Goal: Transaction & Acquisition: Book appointment/travel/reservation

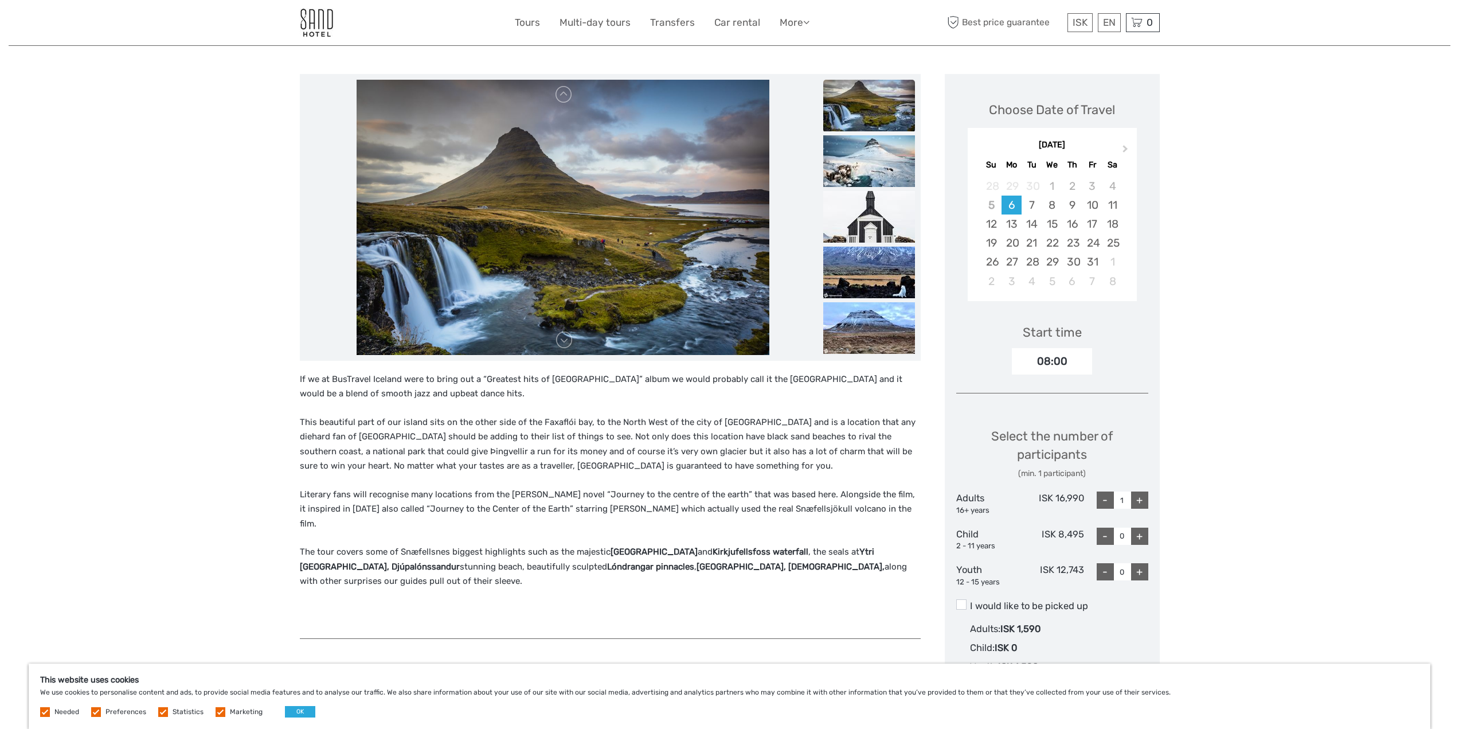
scroll to position [115, 0]
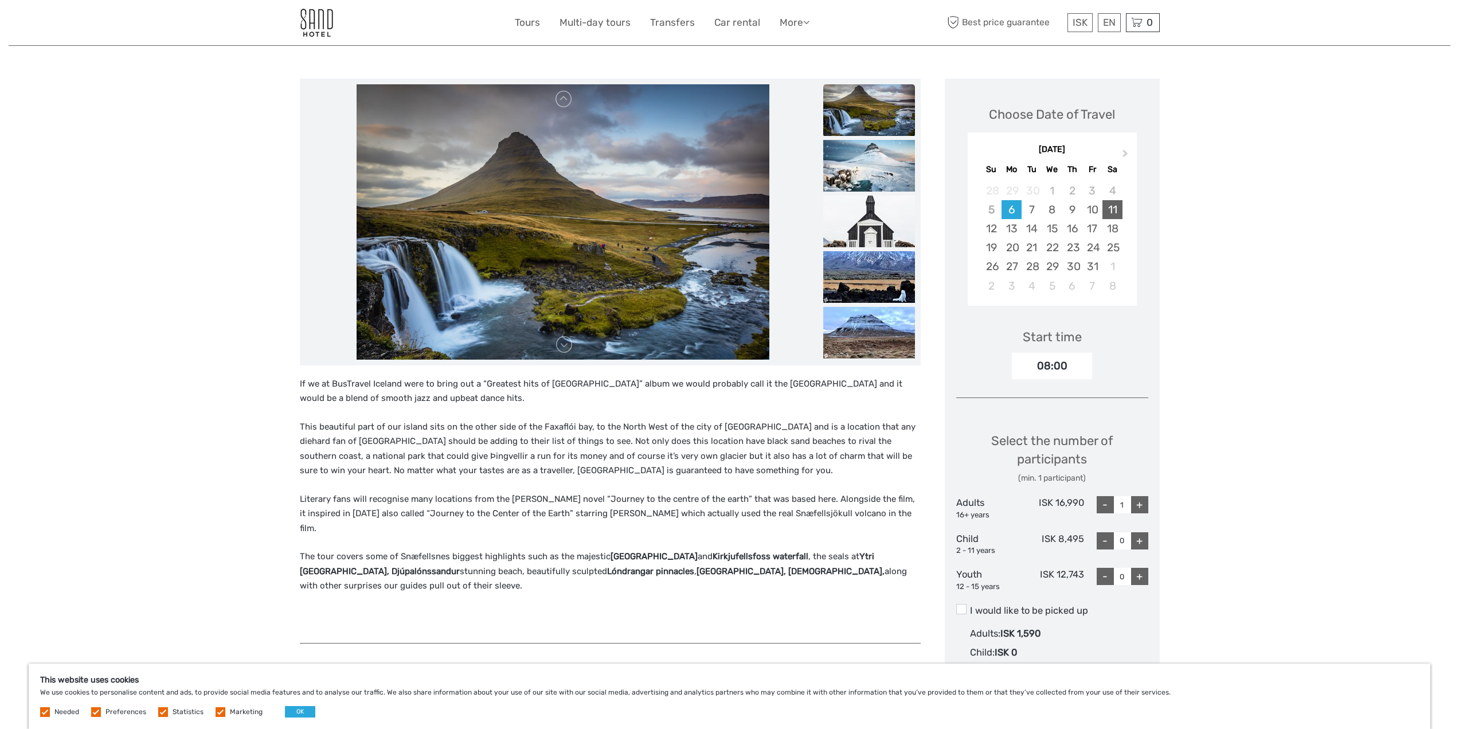
click at [1115, 209] on div "11" at bounding box center [1112, 209] width 20 height 19
click at [1142, 505] on div "+" at bounding box center [1139, 511] width 17 height 17
type input "2"
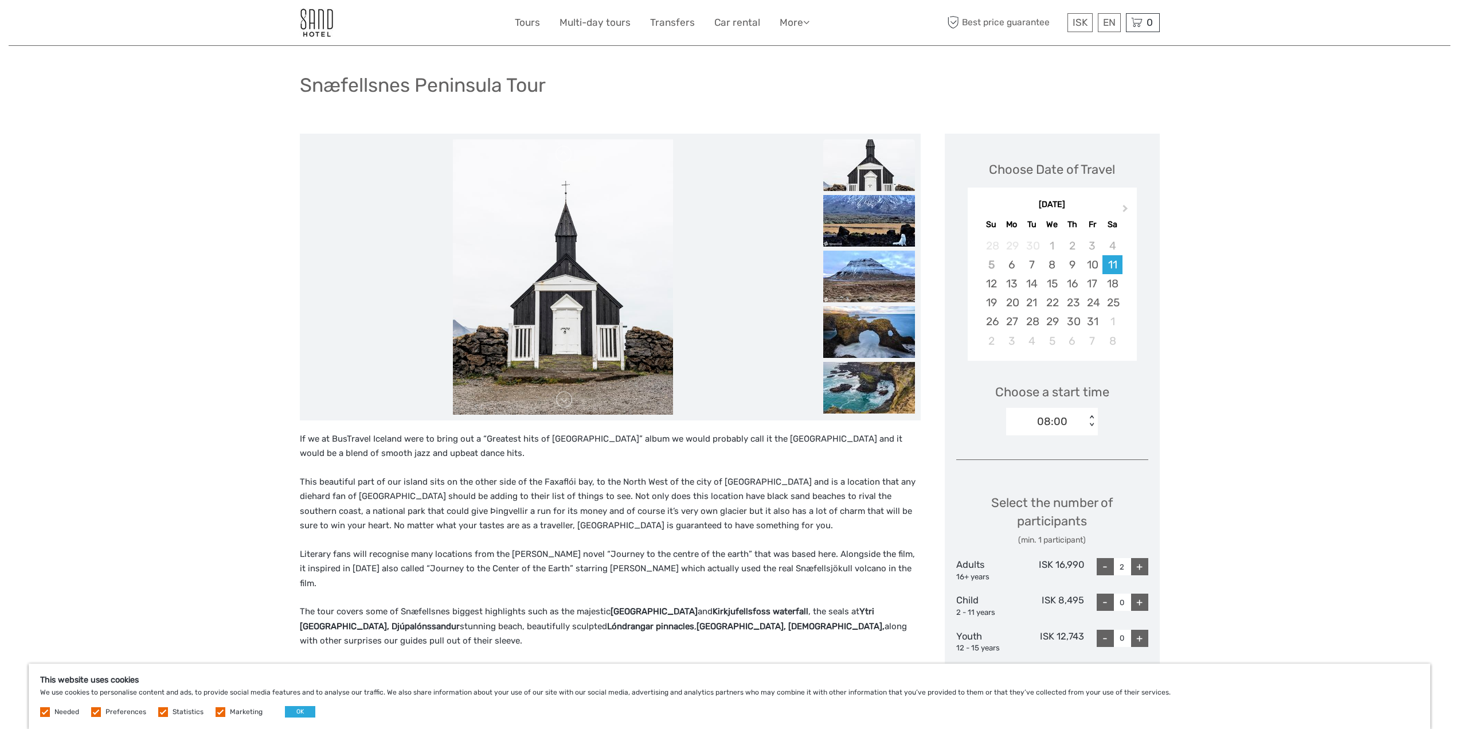
scroll to position [0, 0]
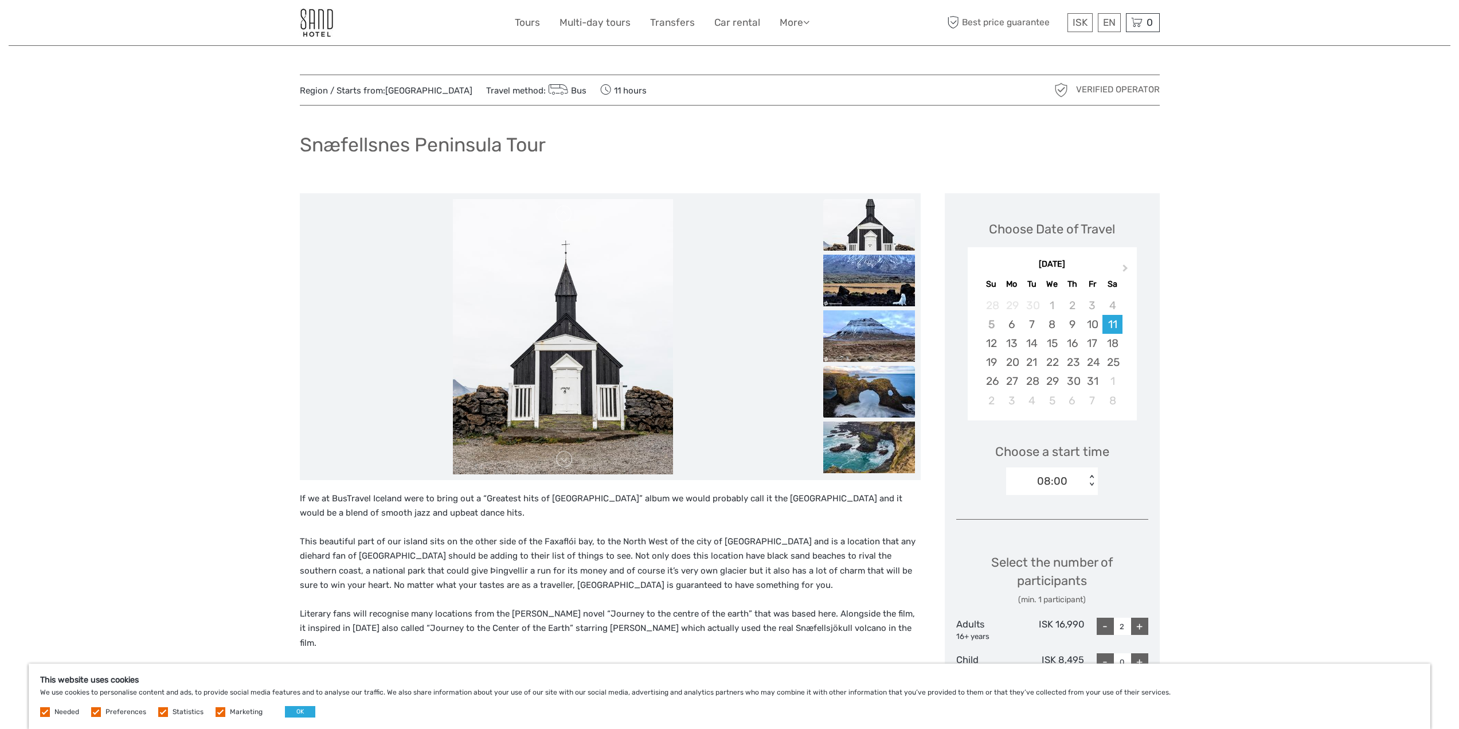
click at [865, 380] on img at bounding box center [869, 392] width 92 height 52
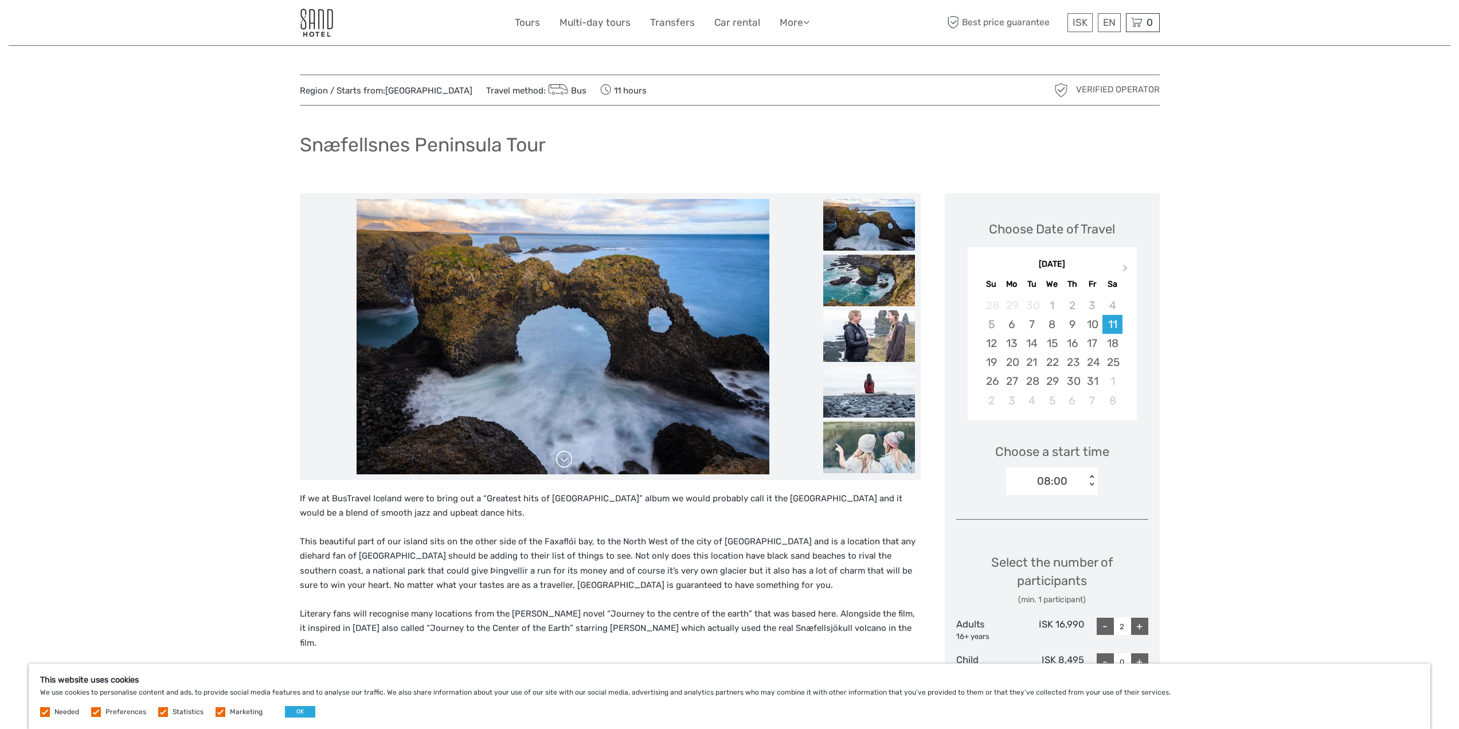
click at [562, 460] on link at bounding box center [564, 459] width 18 height 18
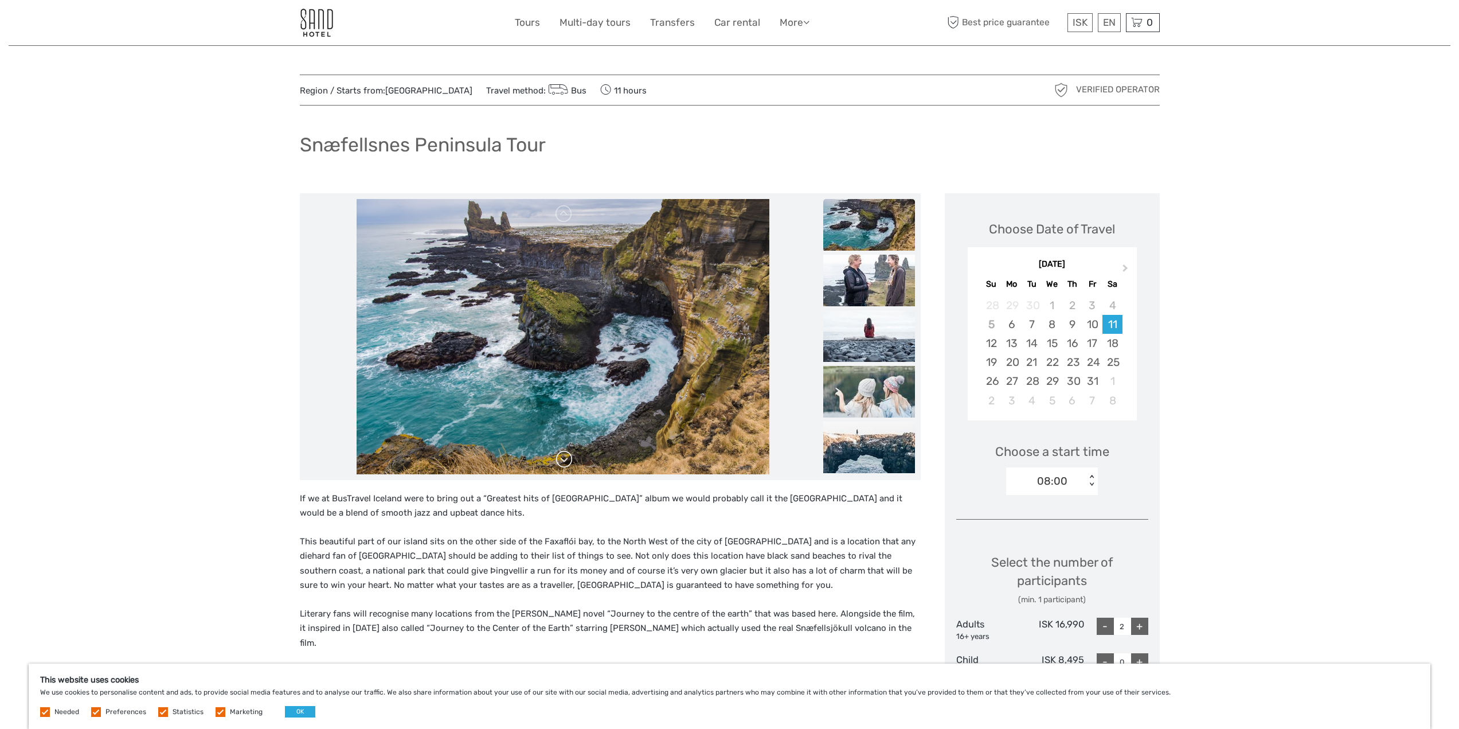
click at [562, 460] on link at bounding box center [564, 459] width 18 height 18
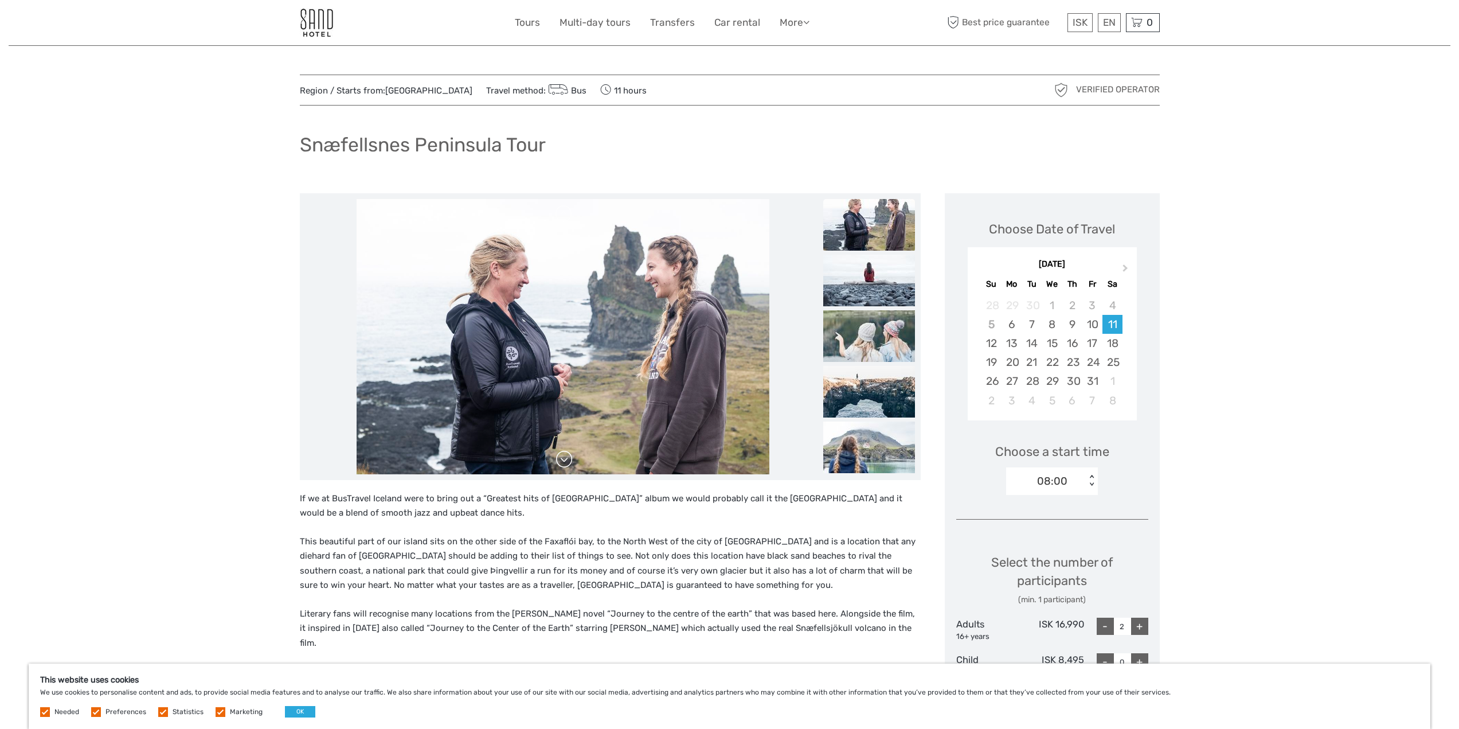
click at [562, 460] on link at bounding box center [564, 459] width 18 height 18
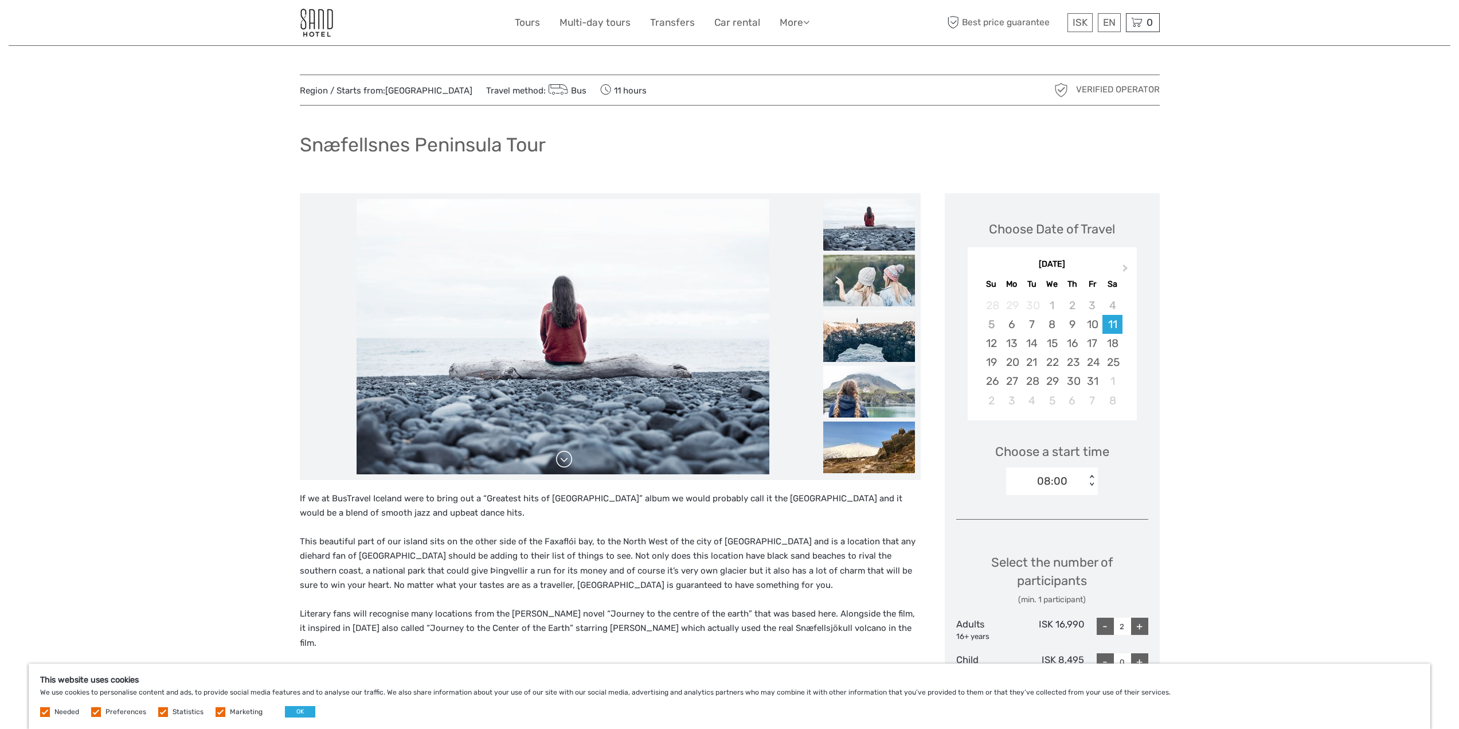
click at [562, 460] on link at bounding box center [564, 459] width 18 height 18
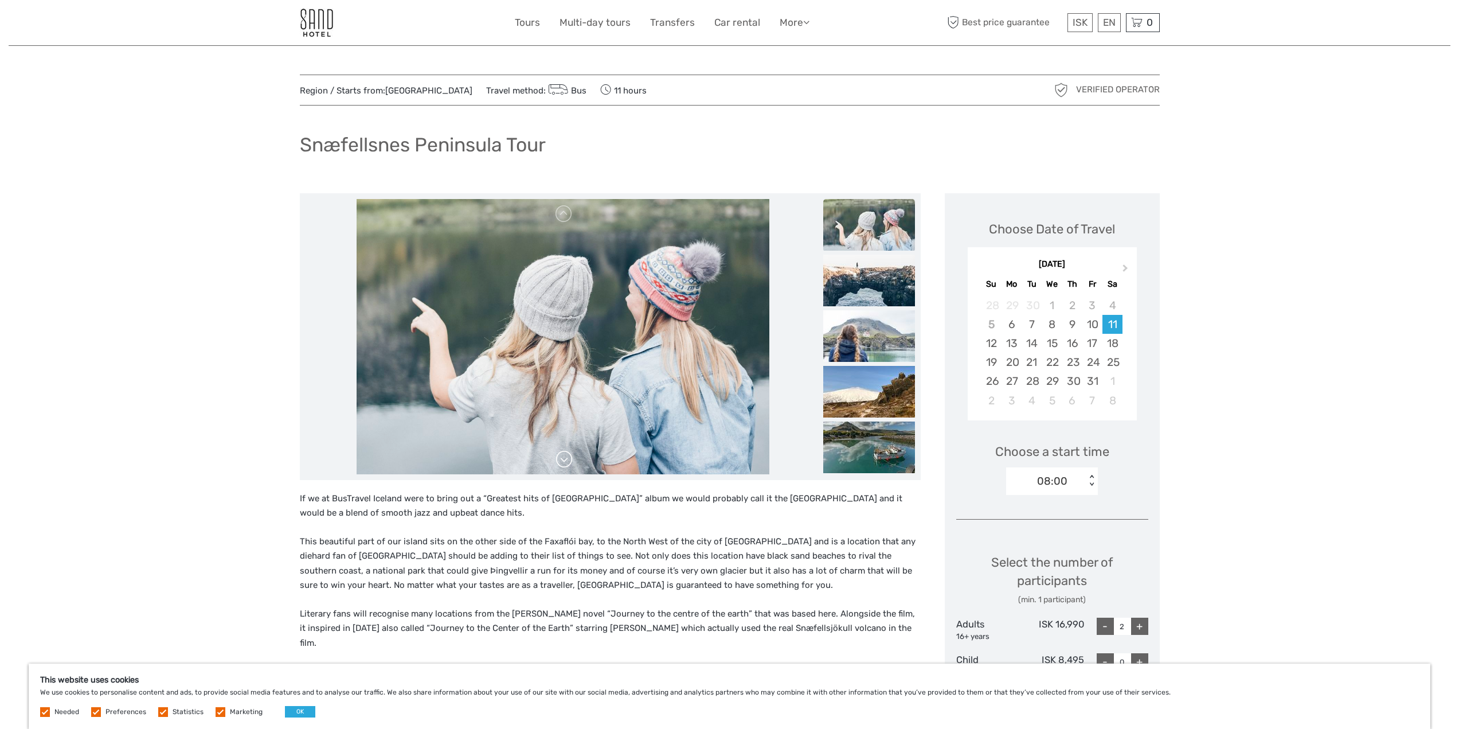
click at [562, 460] on link at bounding box center [564, 459] width 18 height 18
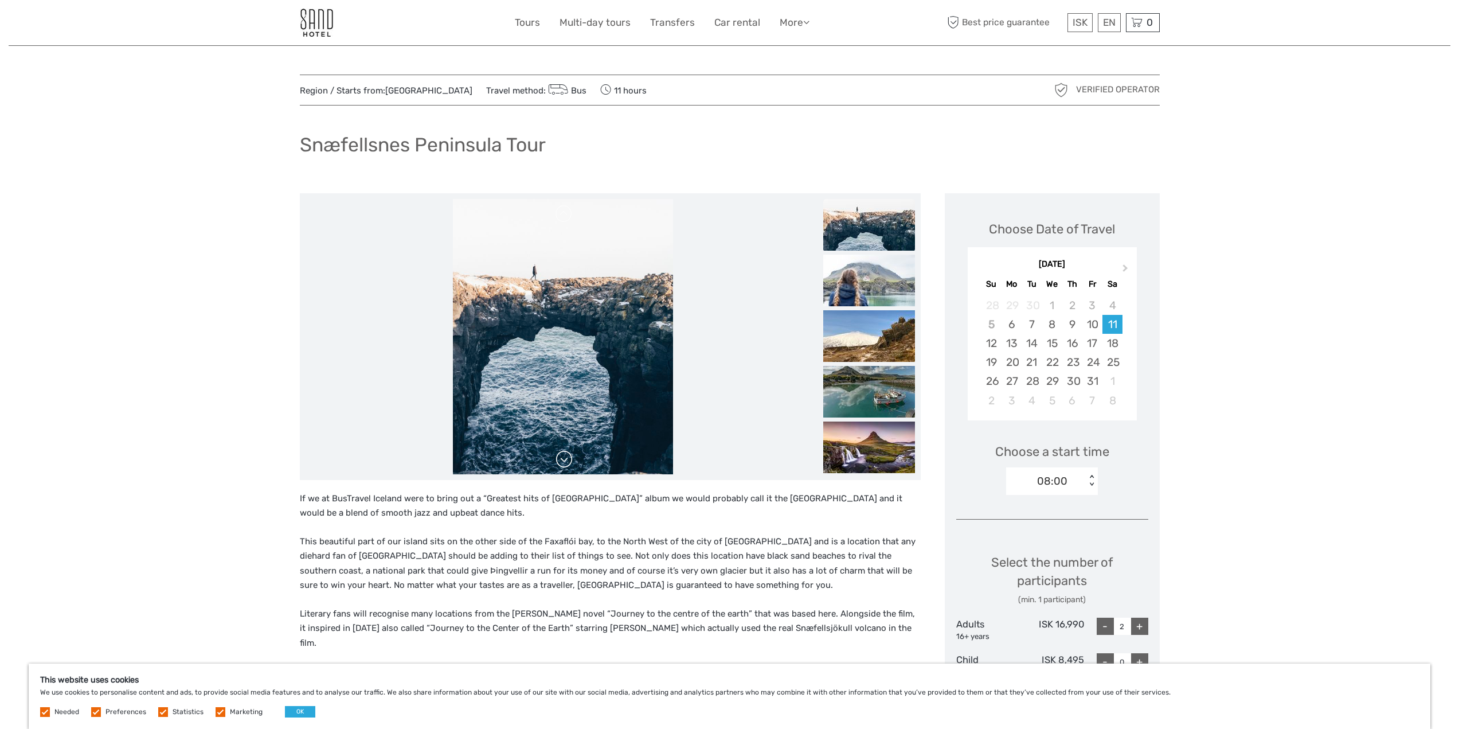
click at [562, 460] on link at bounding box center [564, 459] width 18 height 18
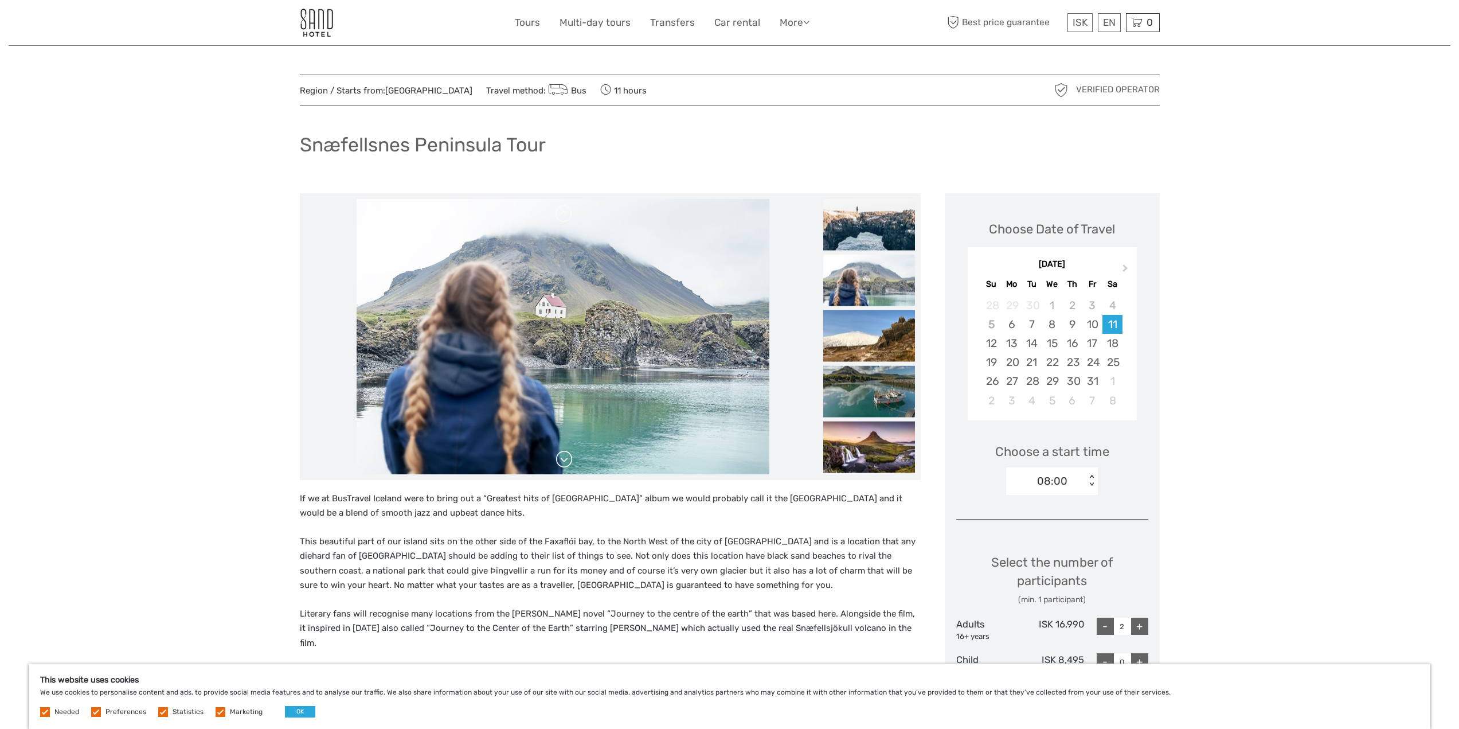
click at [562, 460] on link at bounding box center [564, 459] width 18 height 18
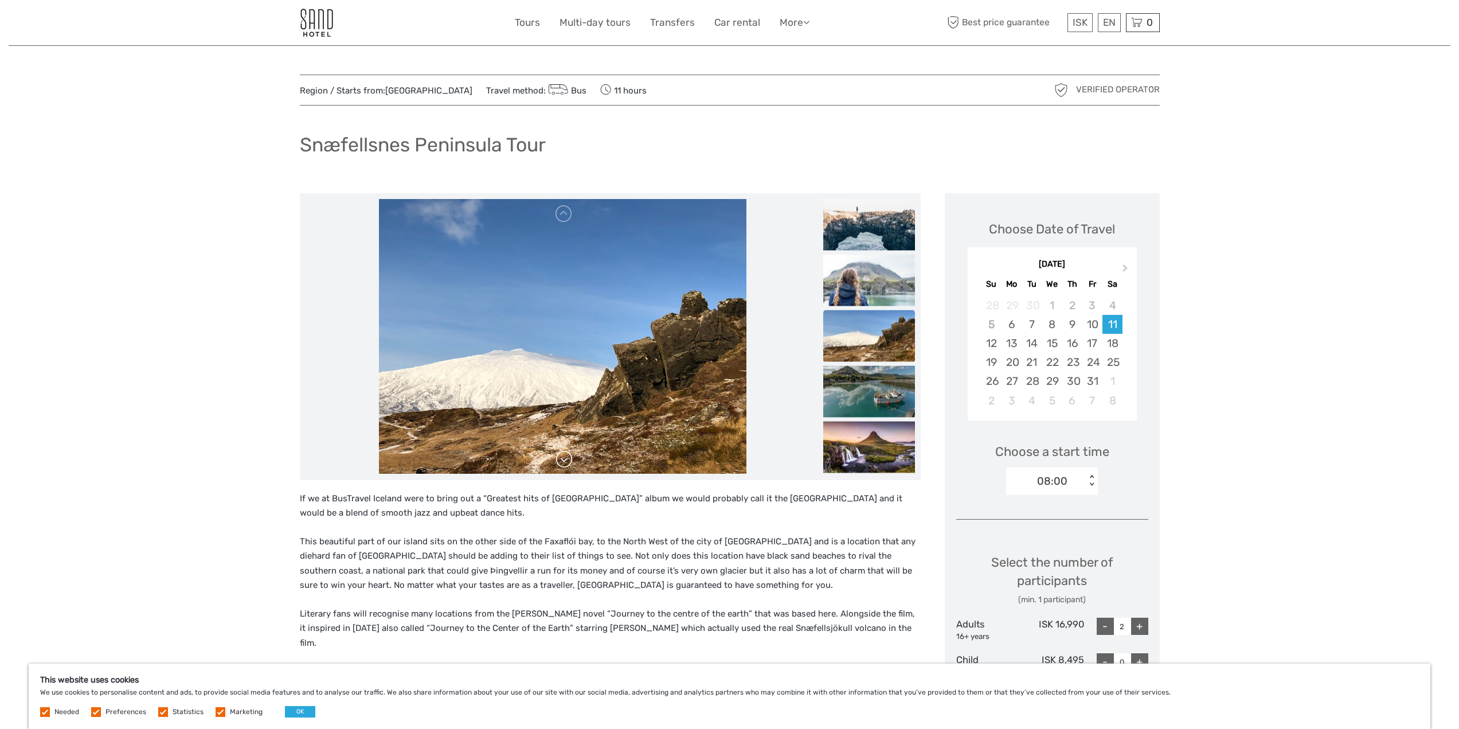
click at [562, 460] on link at bounding box center [564, 459] width 18 height 18
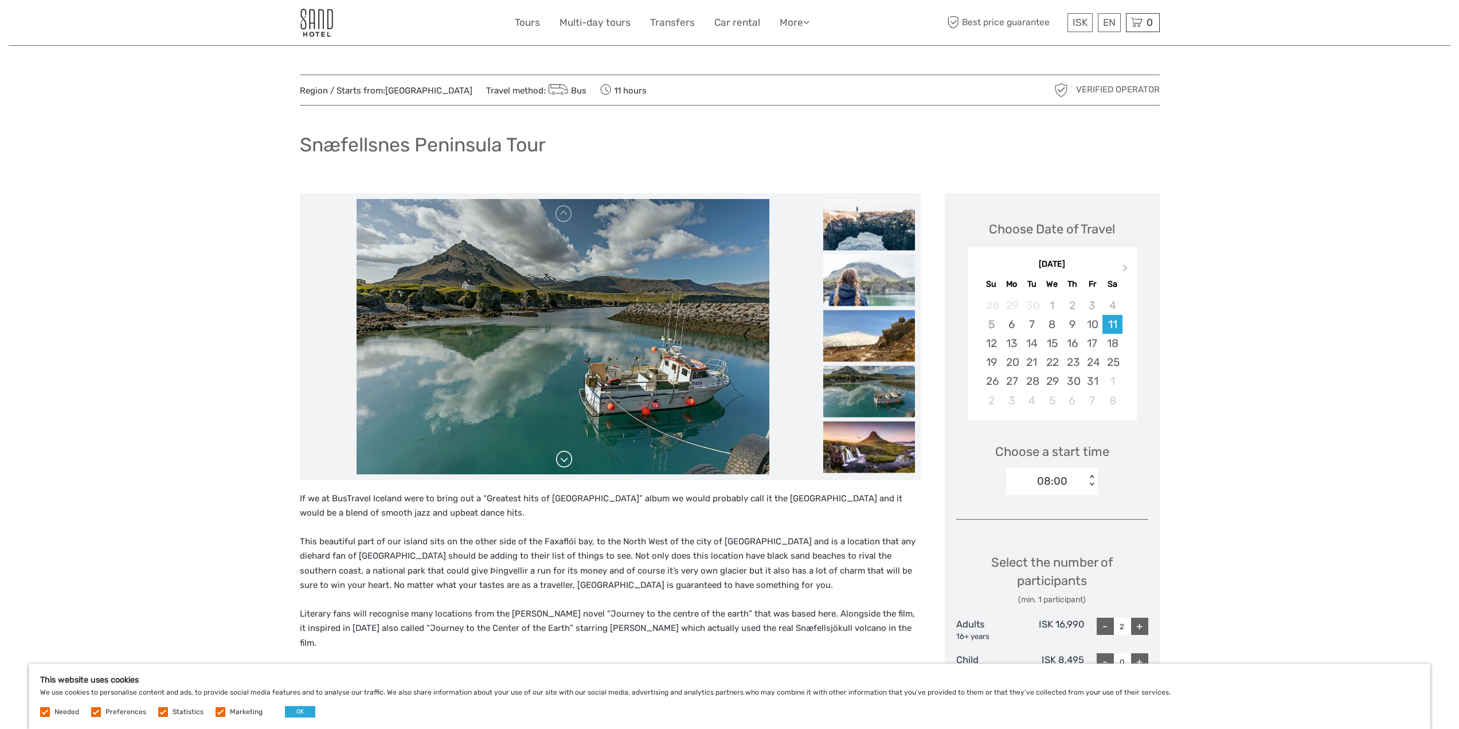
click at [562, 460] on link at bounding box center [564, 459] width 18 height 18
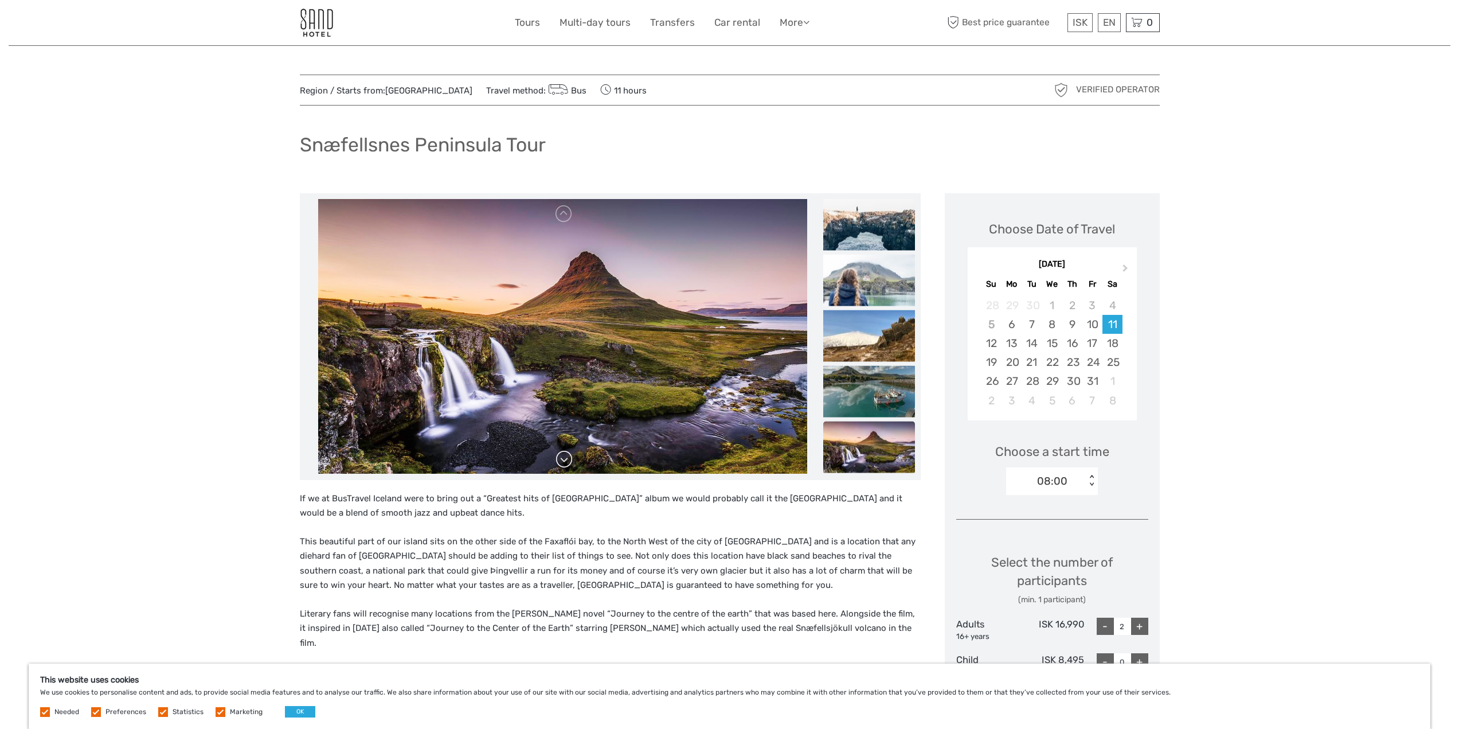
click at [562, 460] on link at bounding box center [564, 459] width 18 height 18
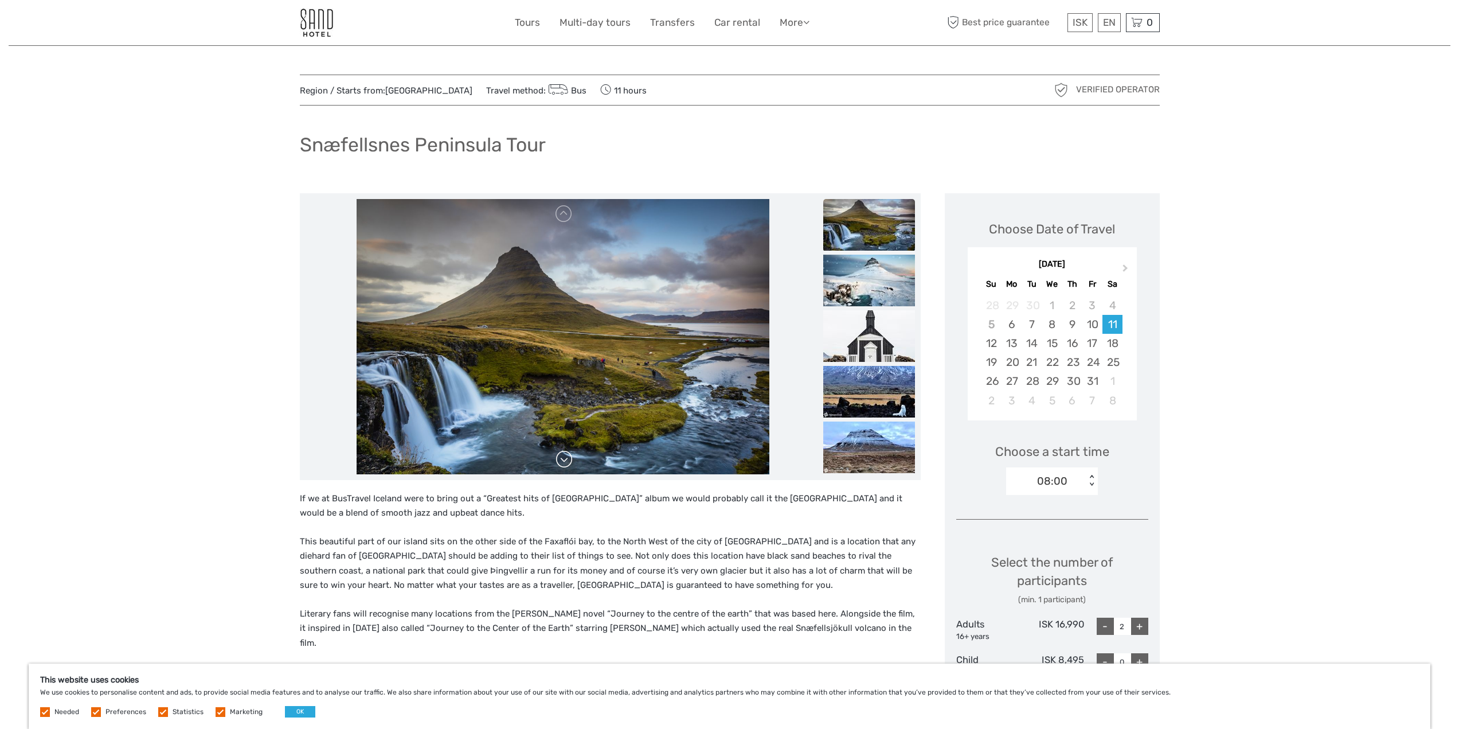
click at [562, 460] on div at bounding box center [563, 336] width 515 height 275
click at [563, 457] on link at bounding box center [564, 459] width 18 height 18
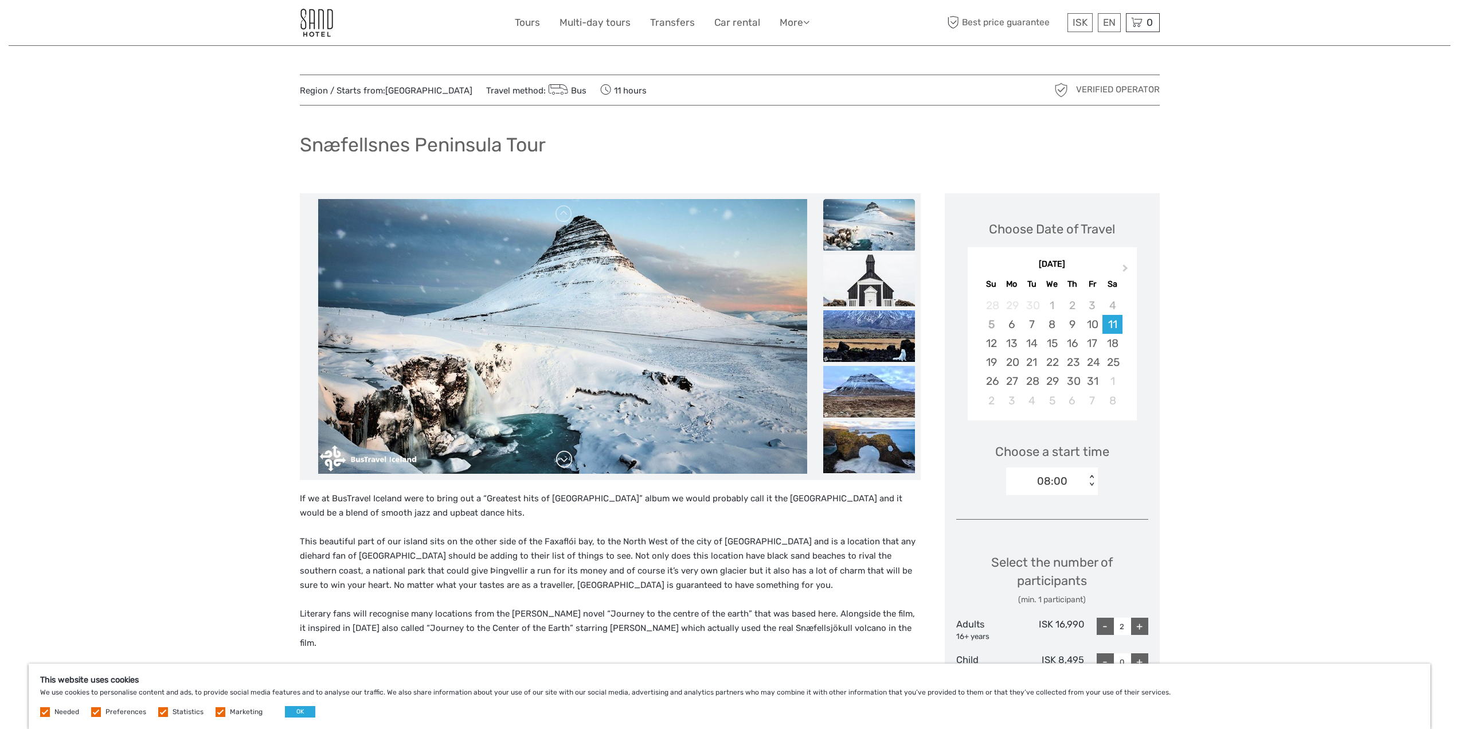
click at [563, 457] on link at bounding box center [564, 459] width 18 height 18
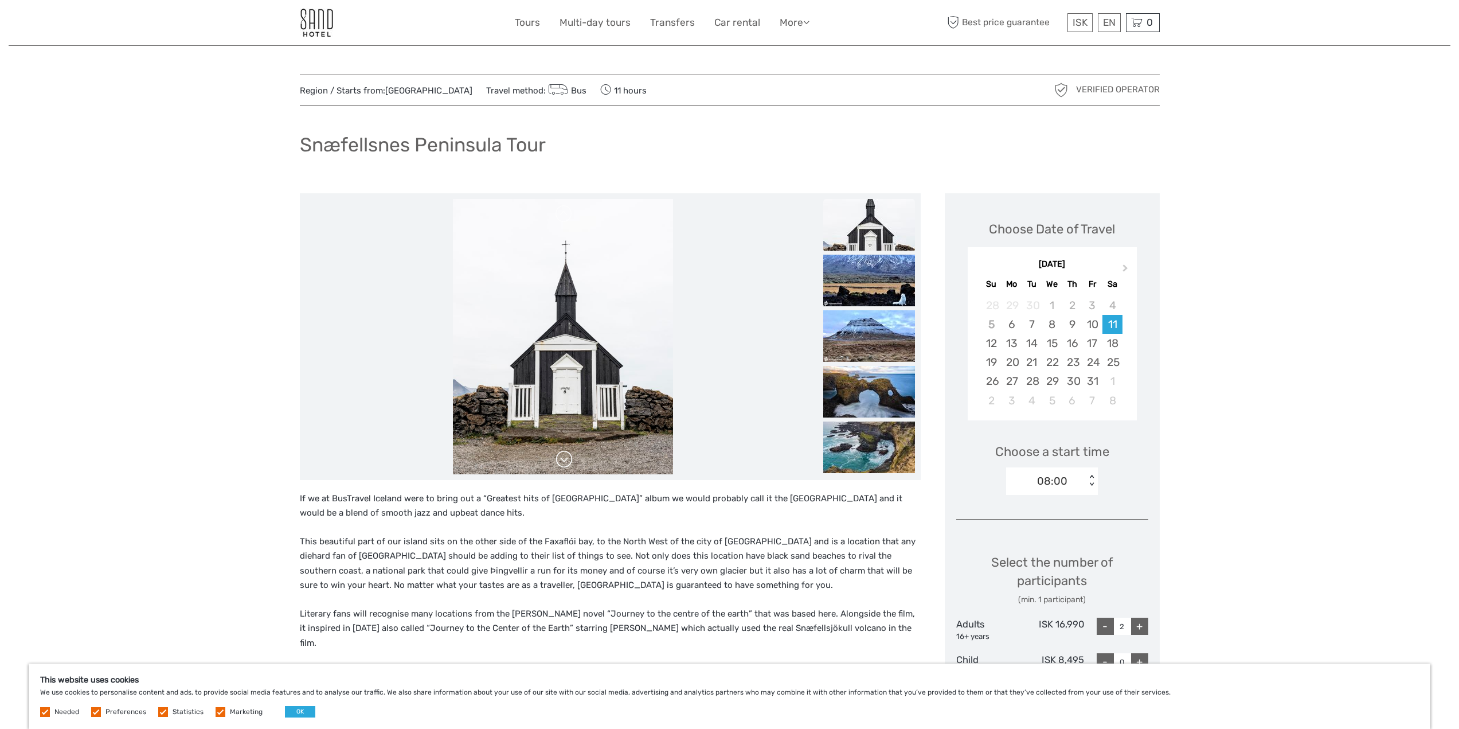
click at [563, 457] on link at bounding box center [564, 459] width 18 height 18
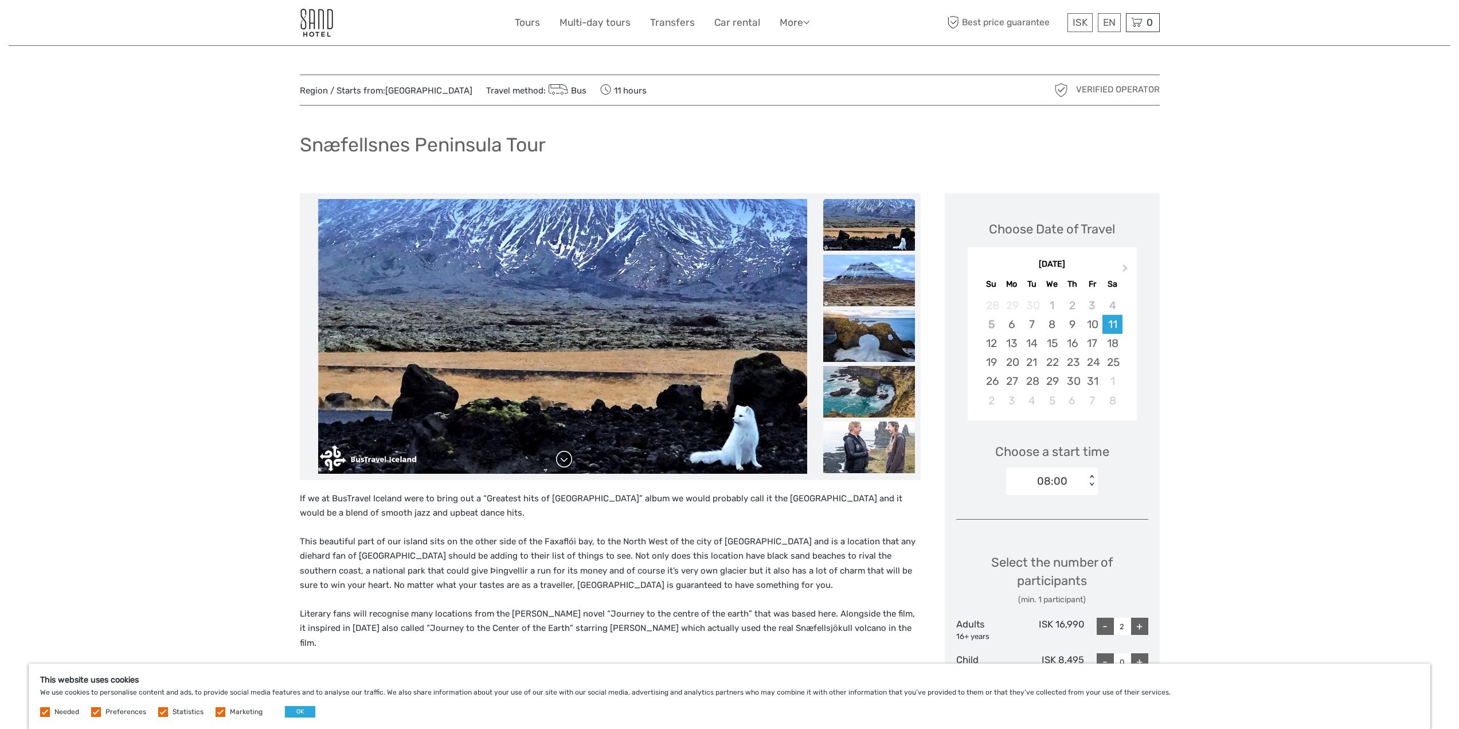
click at [563, 457] on link at bounding box center [564, 459] width 18 height 18
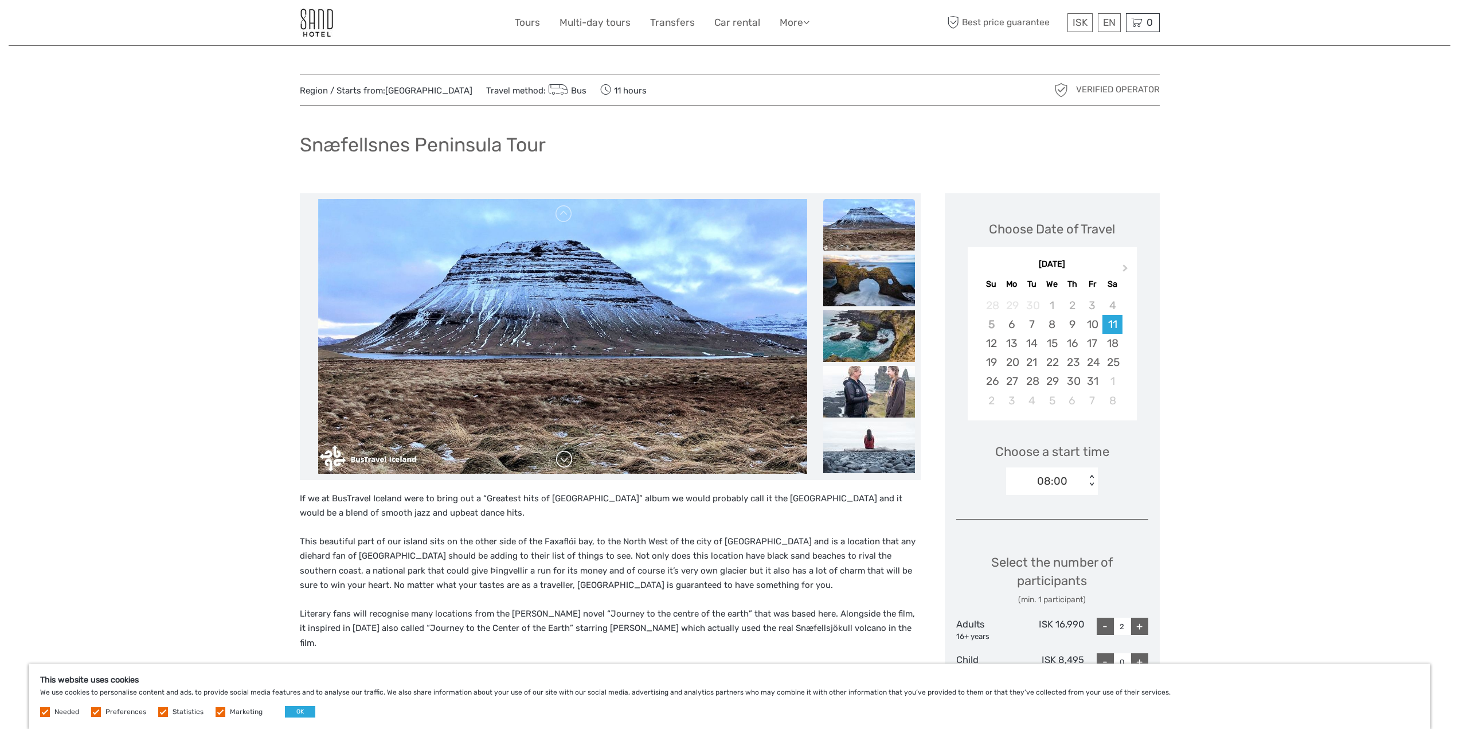
click at [563, 457] on link at bounding box center [564, 459] width 18 height 18
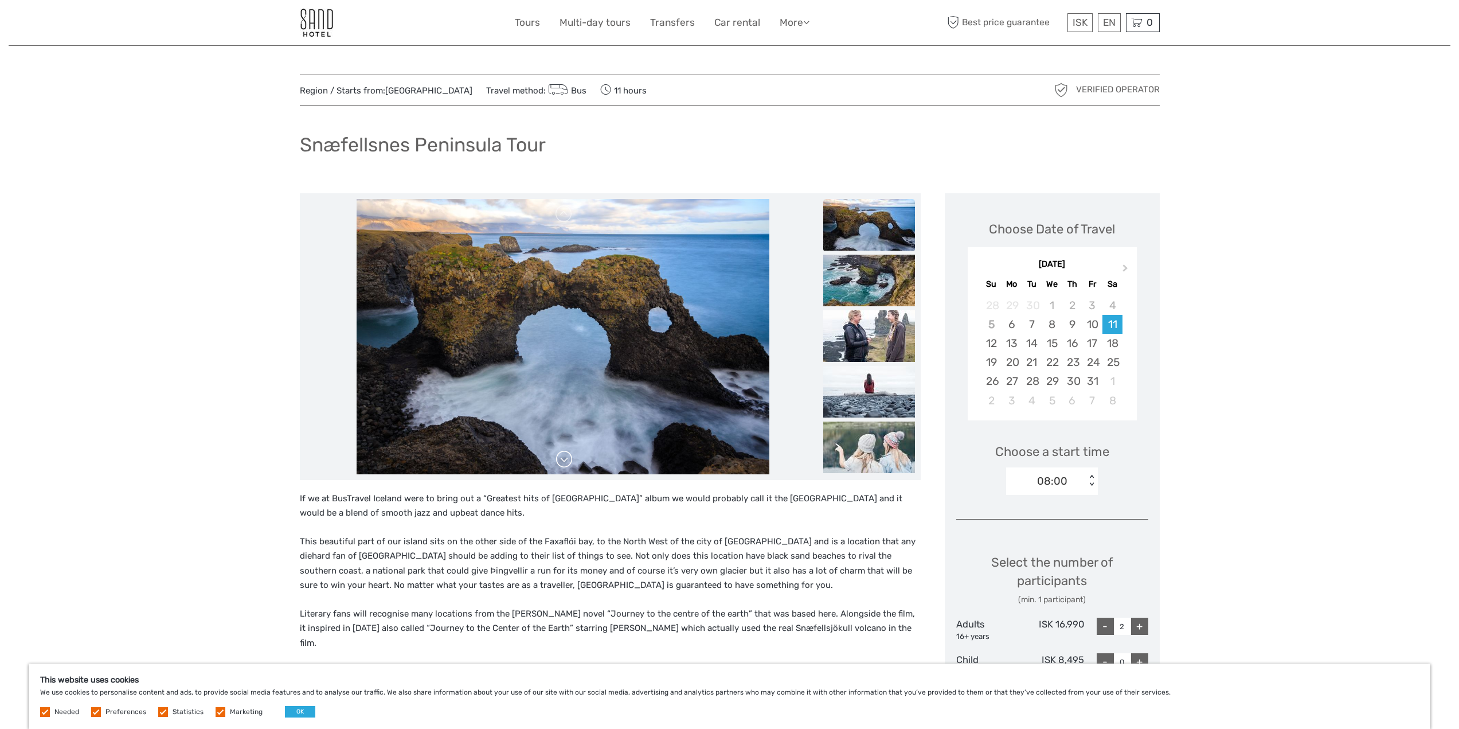
click at [563, 457] on link at bounding box center [564, 459] width 18 height 18
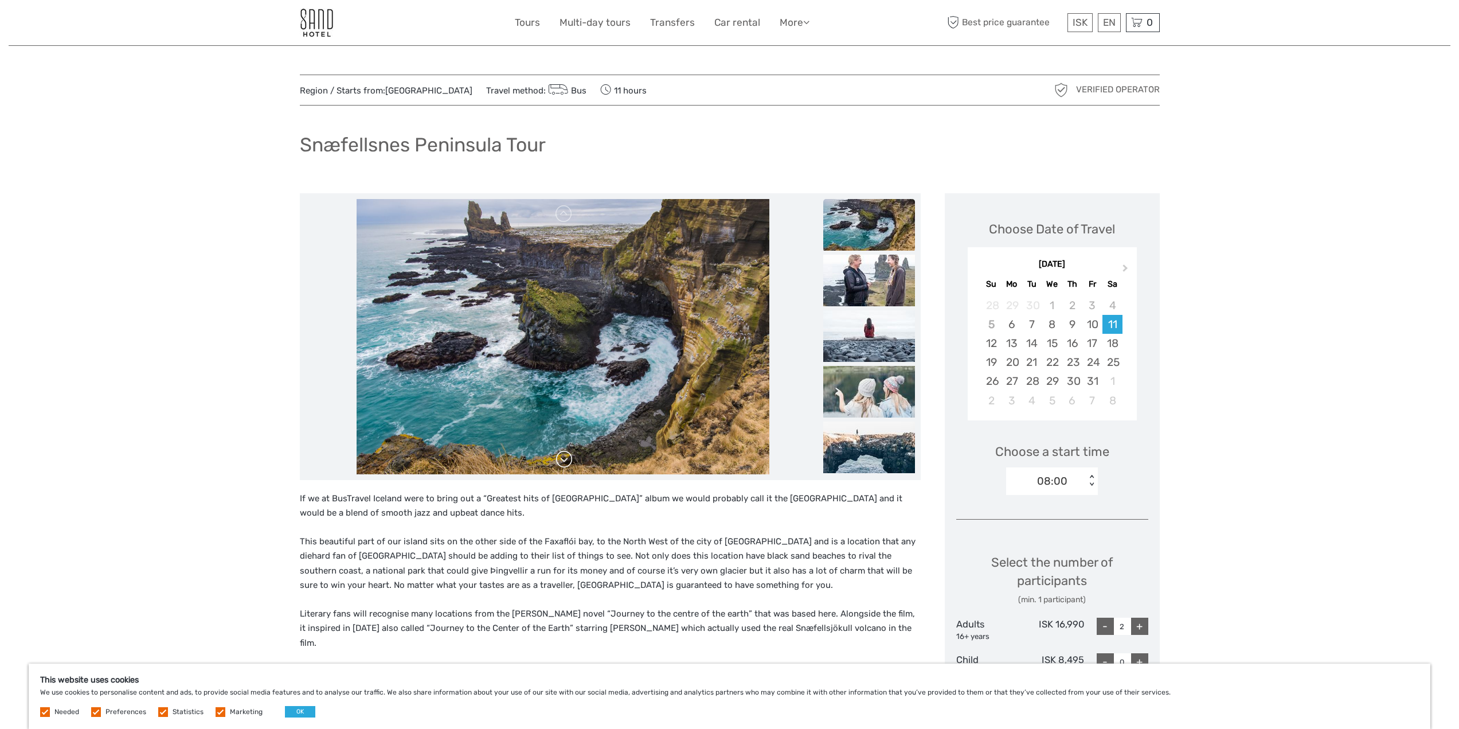
click at [563, 457] on link at bounding box center [564, 459] width 18 height 18
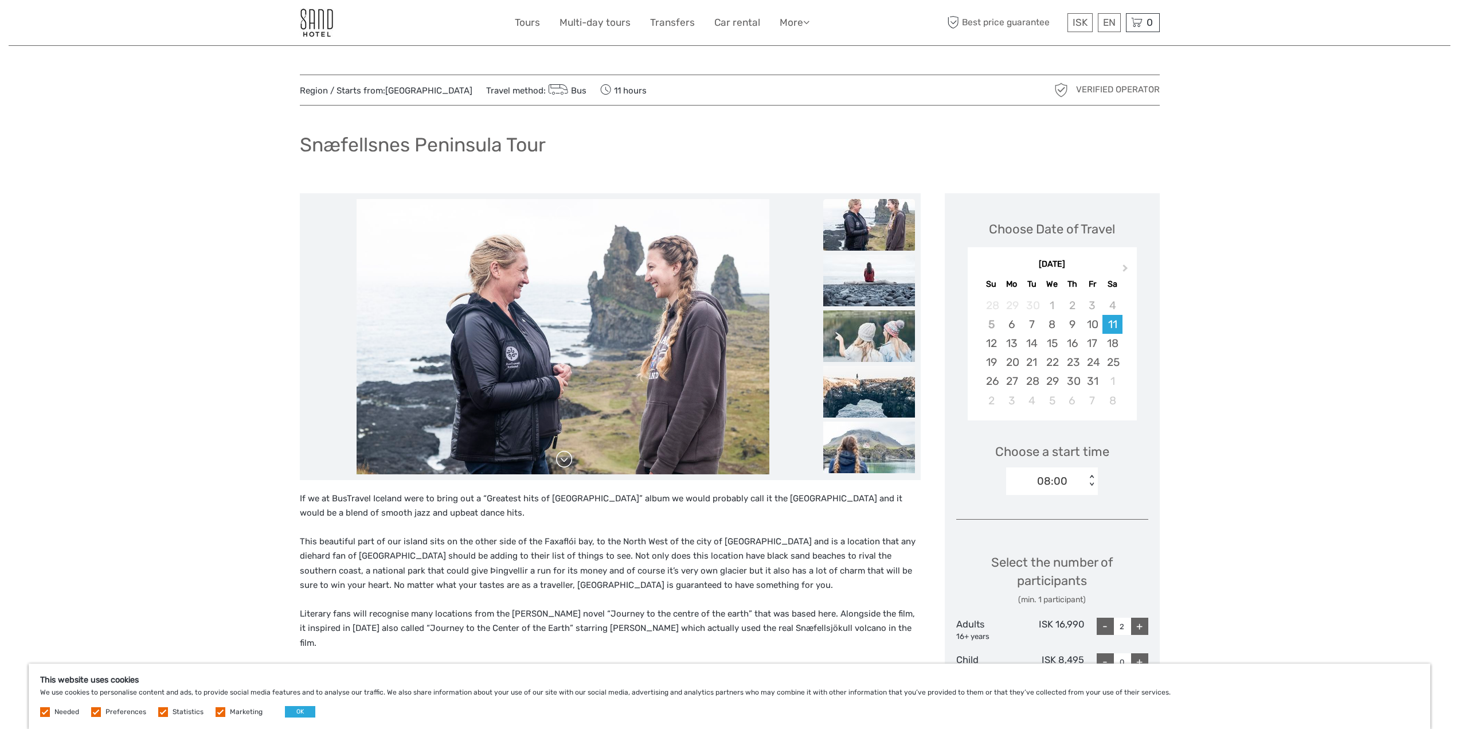
click at [563, 457] on link at bounding box center [564, 459] width 18 height 18
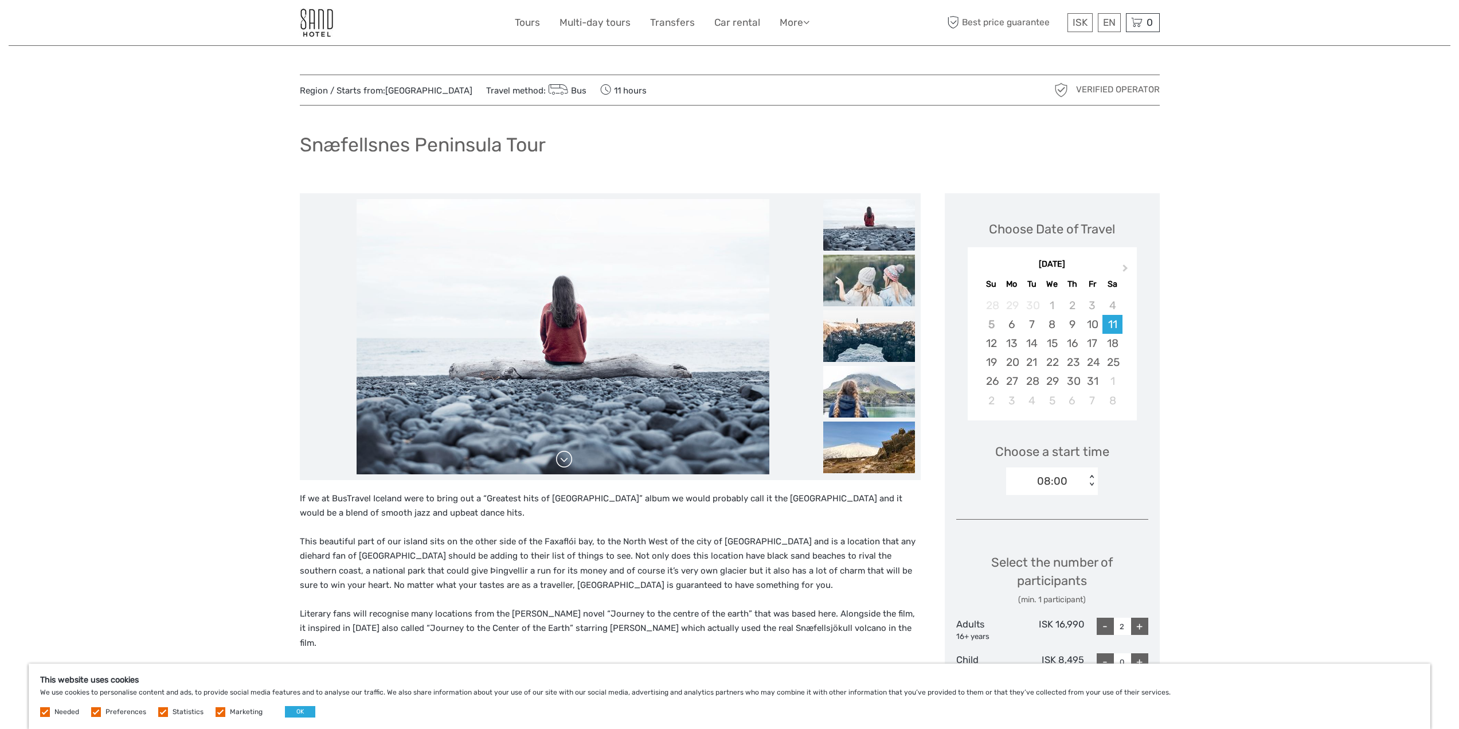
click at [563, 457] on link at bounding box center [564, 459] width 18 height 18
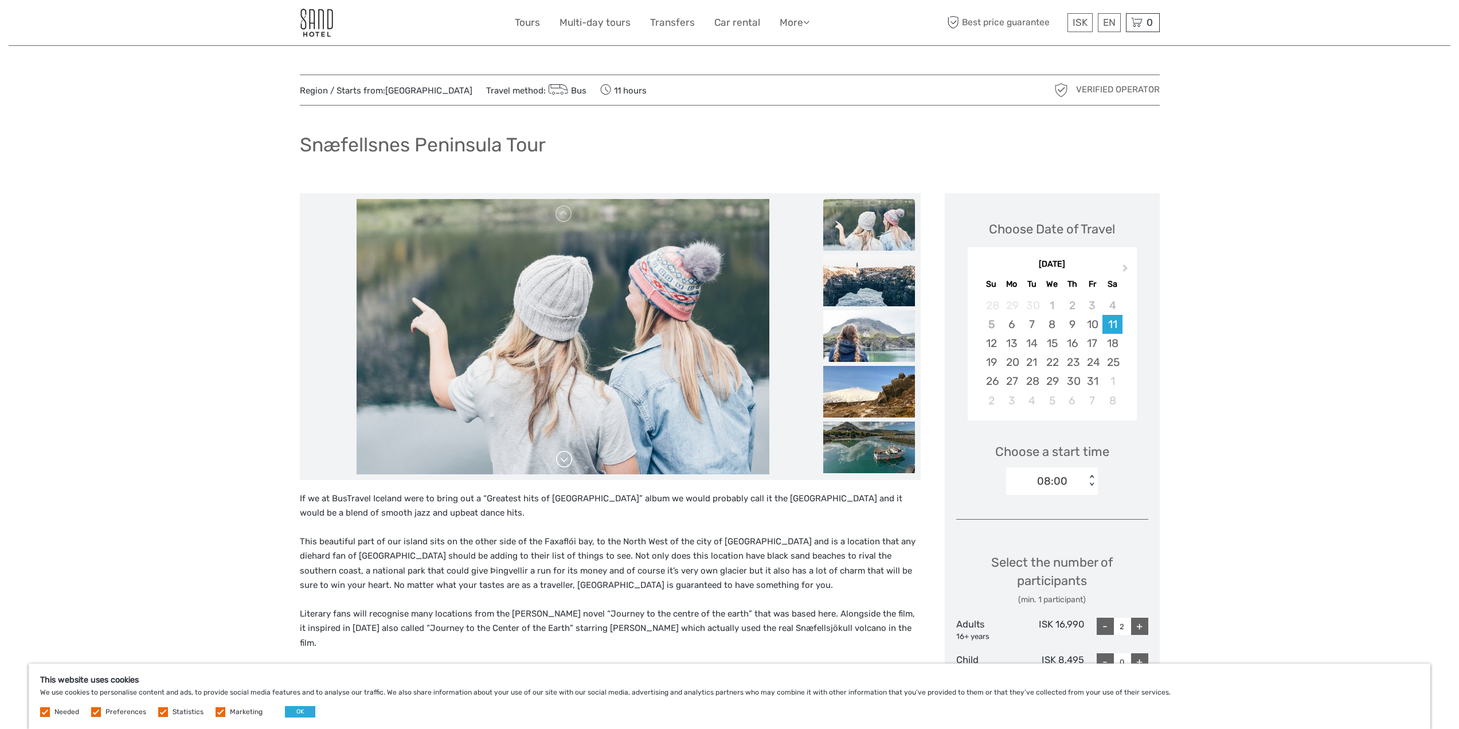
click at [563, 457] on link at bounding box center [564, 459] width 18 height 18
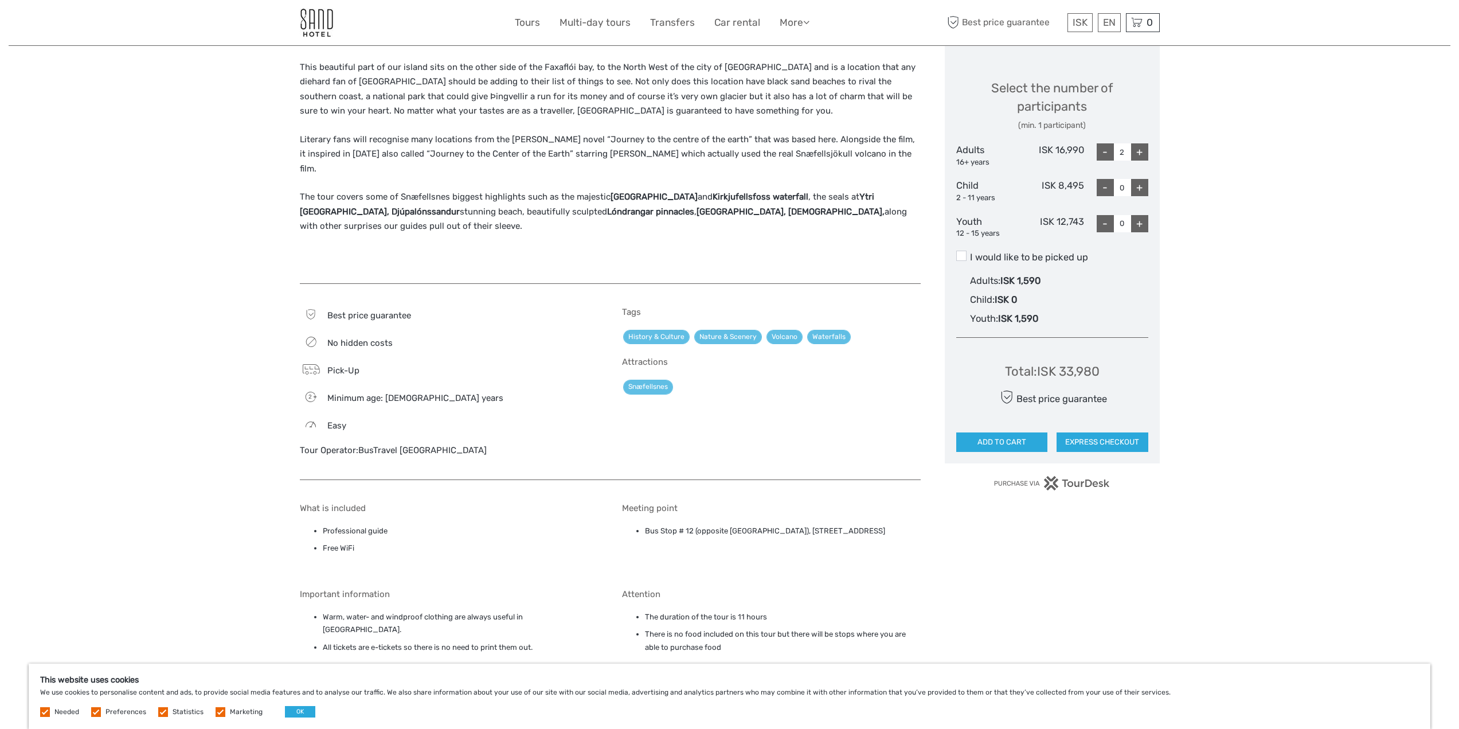
scroll to position [516, 0]
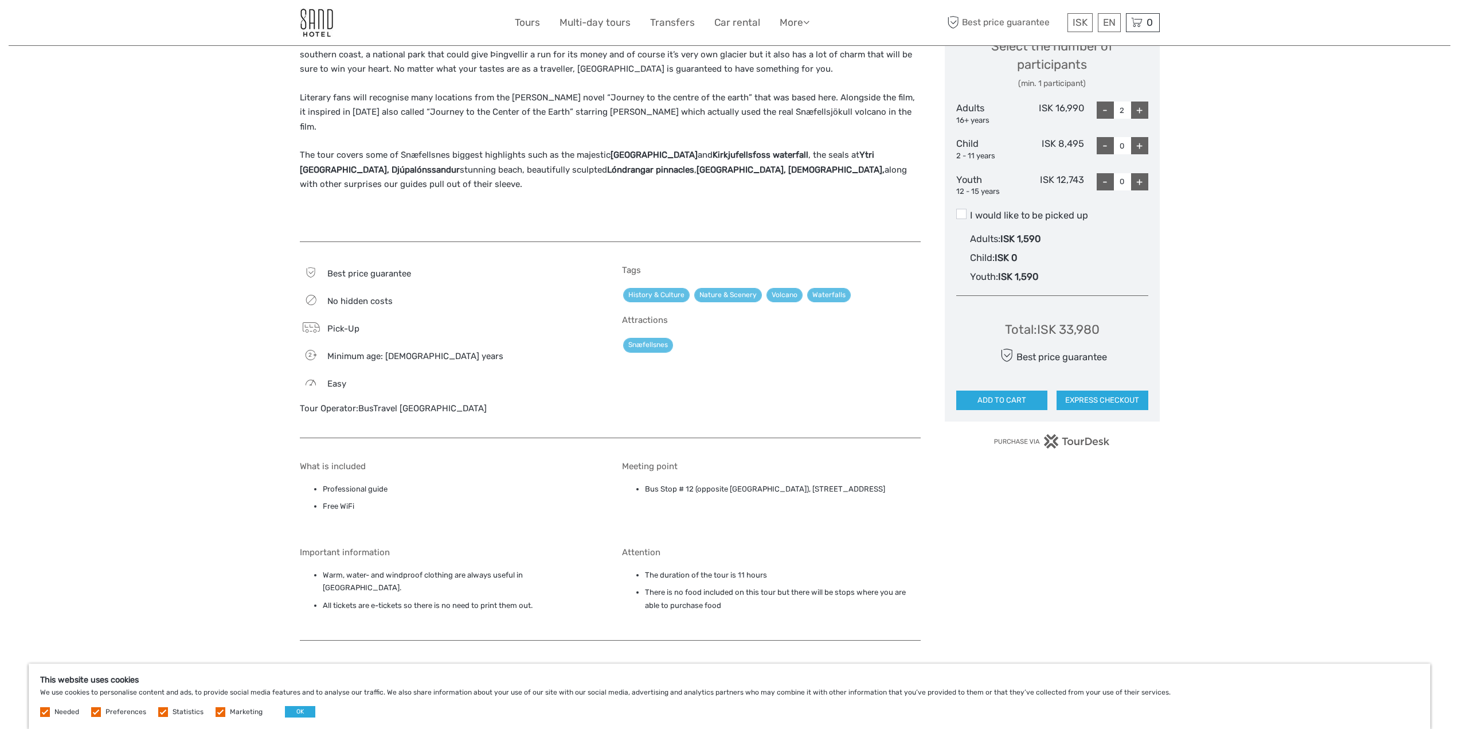
drag, startPoint x: 886, startPoint y: 470, endPoint x: 636, endPoint y: 465, distance: 250.0
click at [636, 465] on div "Meeting point Bus Stop # 12 (opposite [GEOGRAPHIC_DATA]), [STREET_ADDRESS]" at bounding box center [771, 495] width 299 height 69
copy li "Bus Stop # 12 (opposite [GEOGRAPHIC_DATA]), [STREET_ADDRESS]"
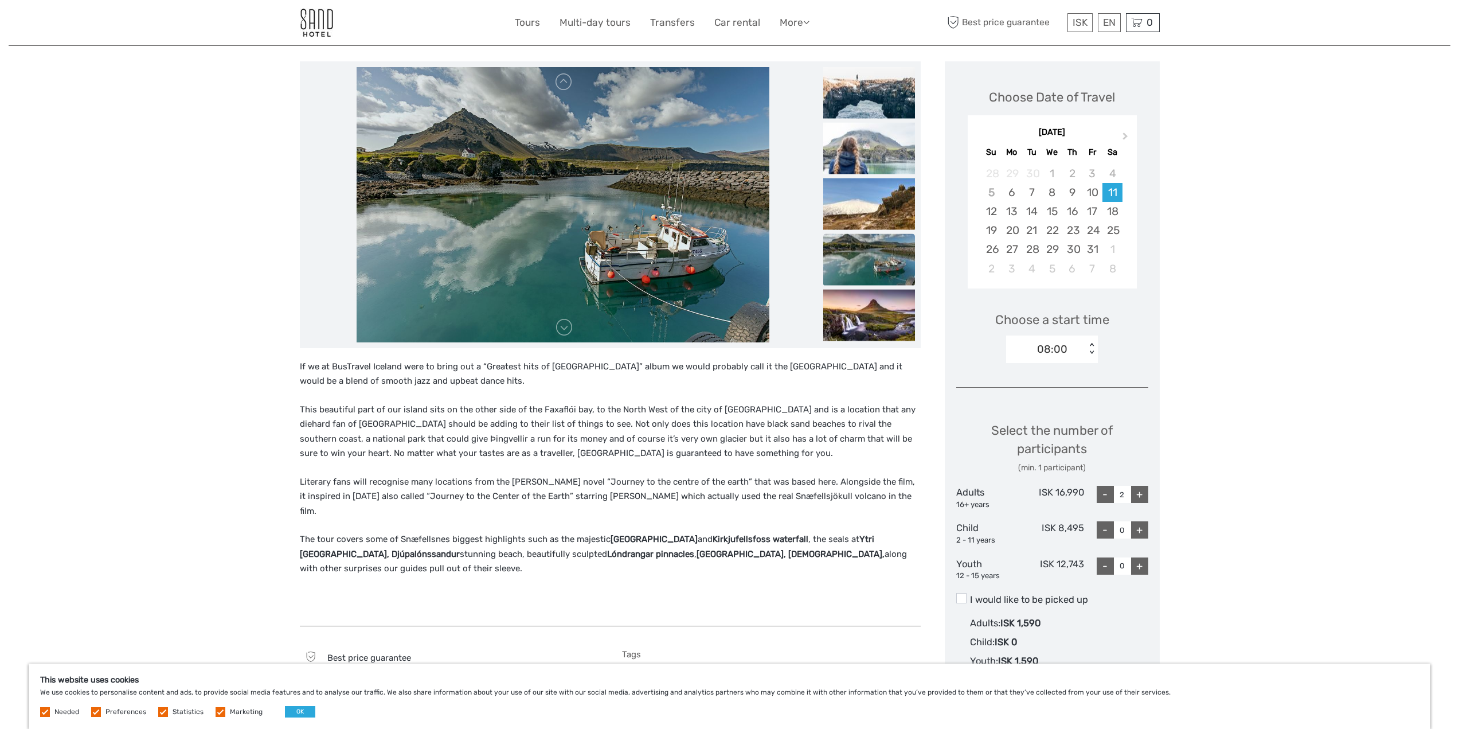
scroll to position [115, 0]
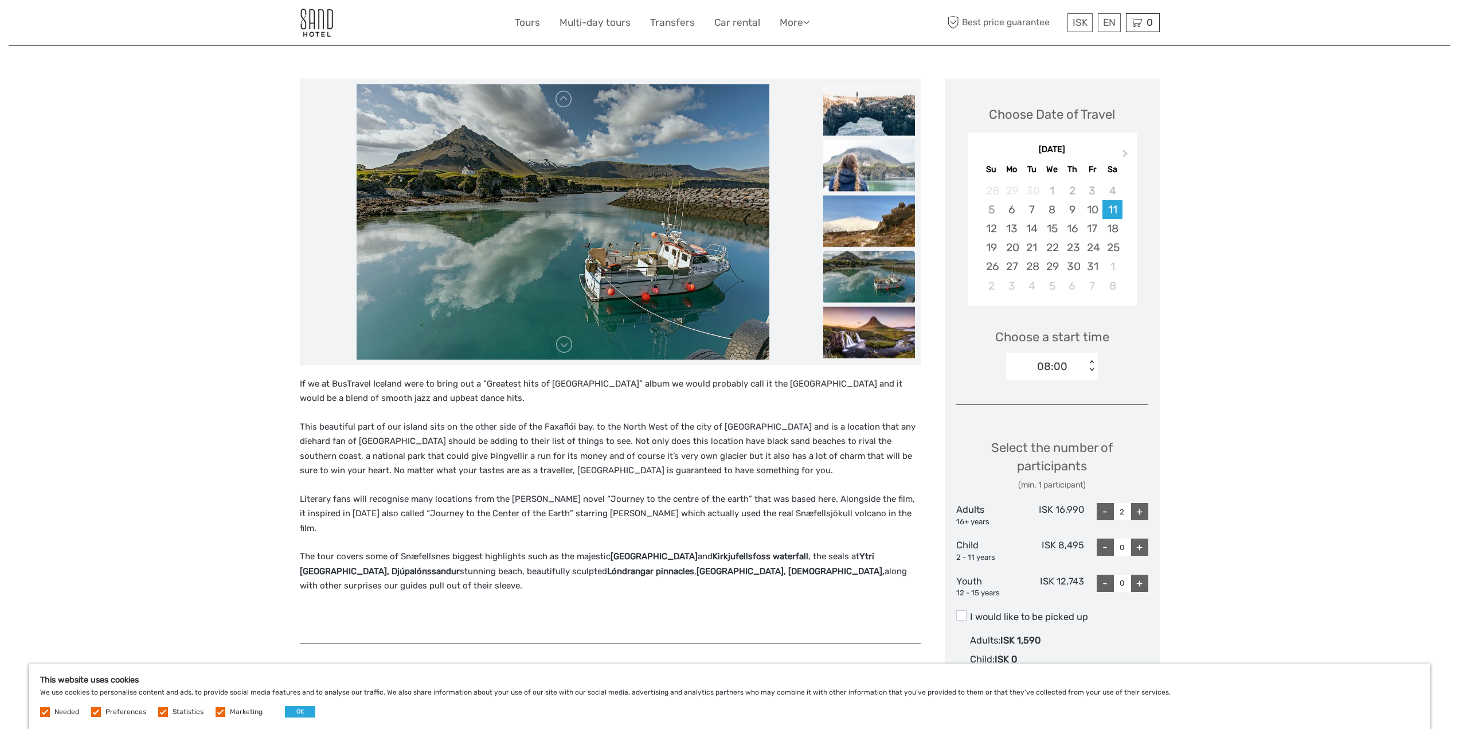
click at [316, 23] on img at bounding box center [316, 23] width 33 height 28
